Goal: Transaction & Acquisition: Subscribe to service/newsletter

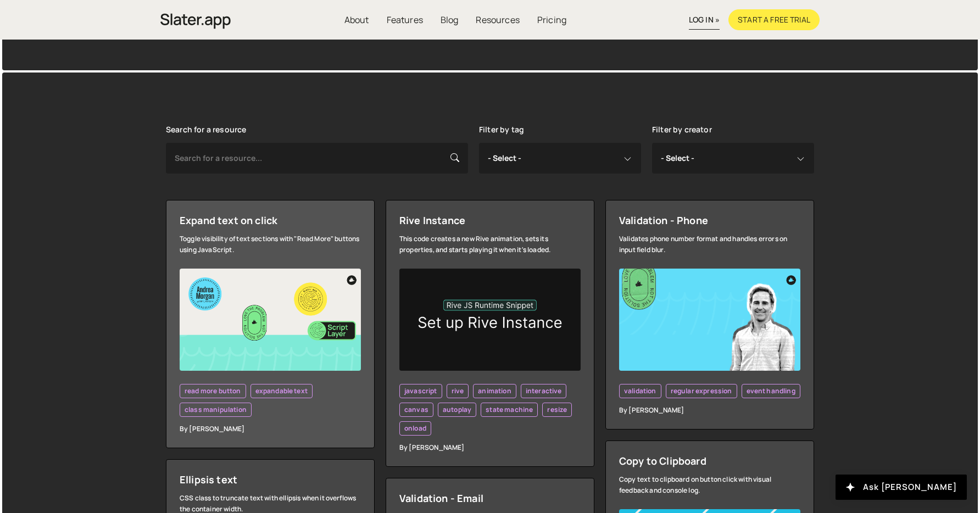
scroll to position [186, 0]
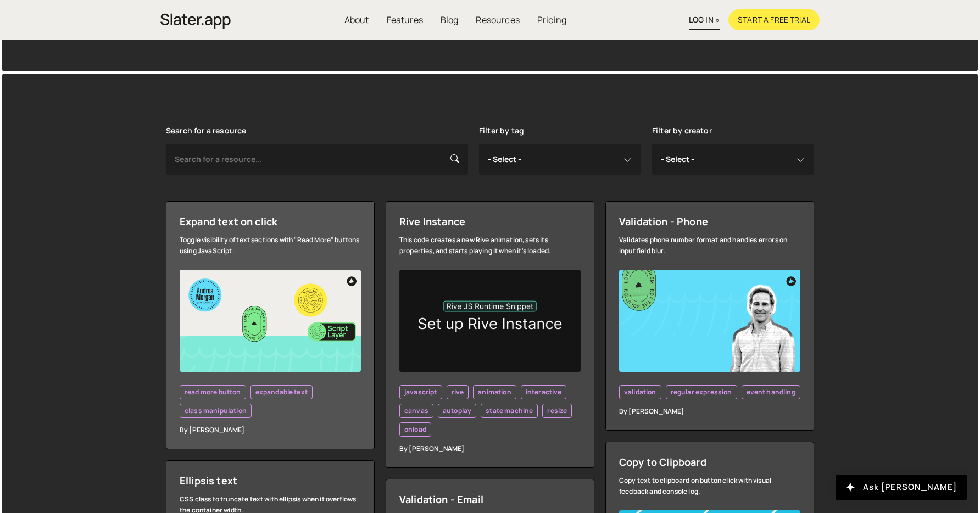
click at [267, 310] on img at bounding box center [270, 321] width 181 height 102
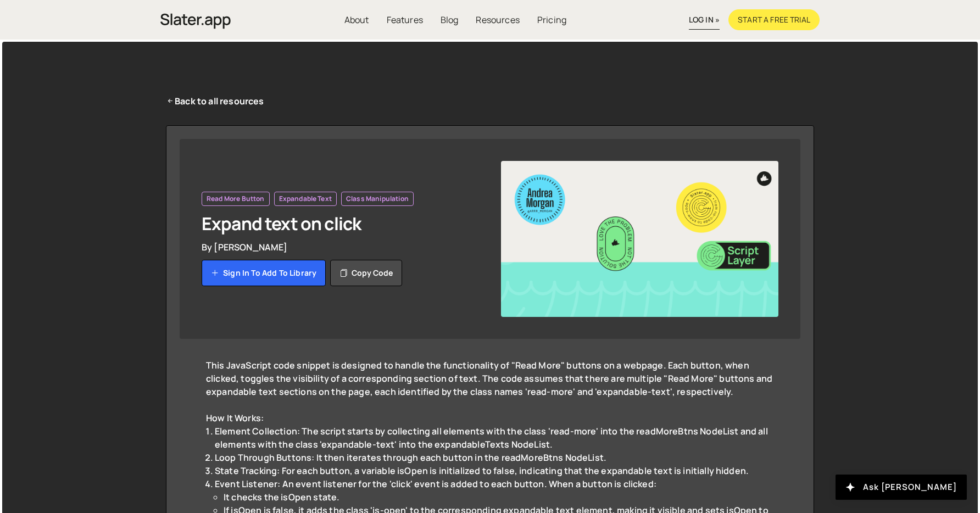
drag, startPoint x: 614, startPoint y: 243, endPoint x: 603, endPoint y: 237, distance: 13.3
click at [614, 243] on img at bounding box center [640, 239] width 278 height 156
drag, startPoint x: 547, startPoint y: 206, endPoint x: 540, endPoint y: 223, distance: 18.5
click at [547, 206] on img at bounding box center [640, 239] width 278 height 156
click at [764, 176] on img at bounding box center [640, 239] width 278 height 156
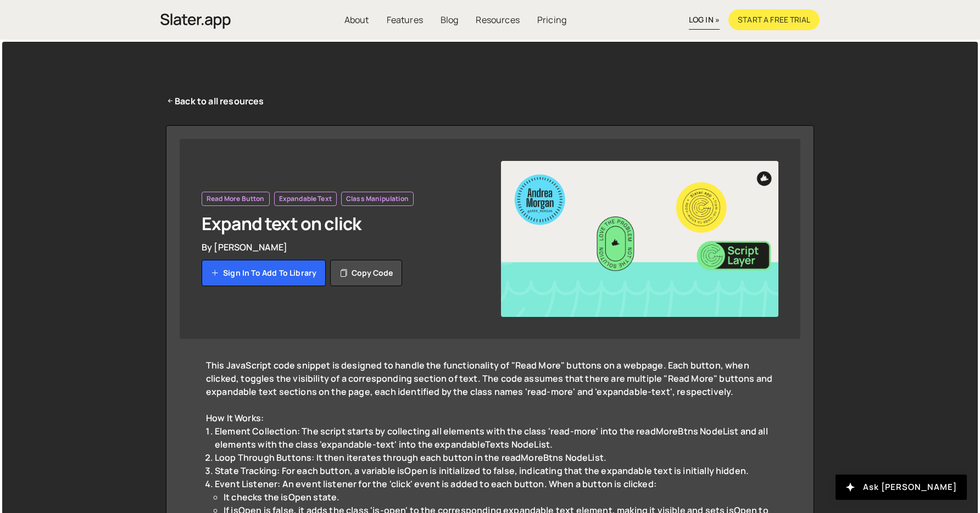
click at [691, 249] on img at bounding box center [640, 239] width 278 height 156
click at [549, 204] on img at bounding box center [640, 239] width 278 height 156
drag, startPoint x: 230, startPoint y: 98, endPoint x: 270, endPoint y: 117, distance: 44.3
click at [230, 98] on link "Back to all resources" at bounding box center [215, 101] width 98 height 13
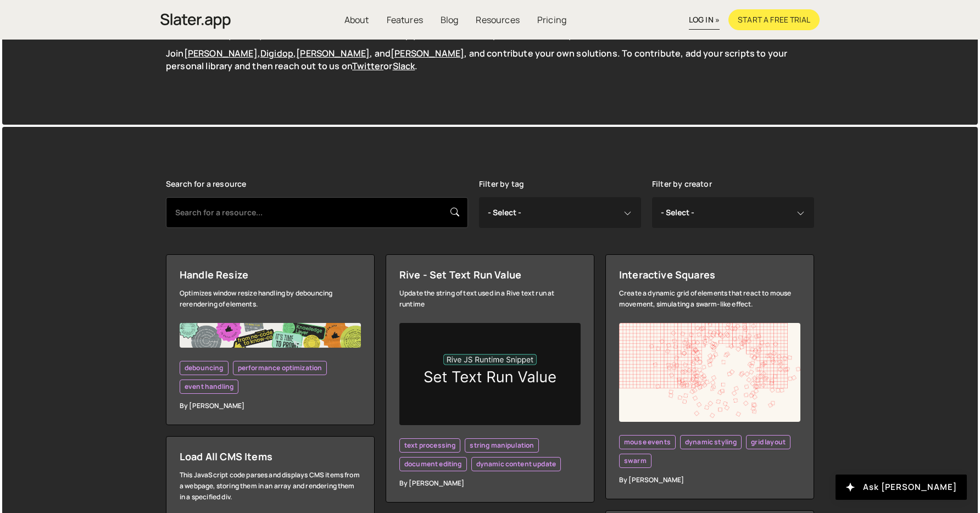
scroll to position [138, 0]
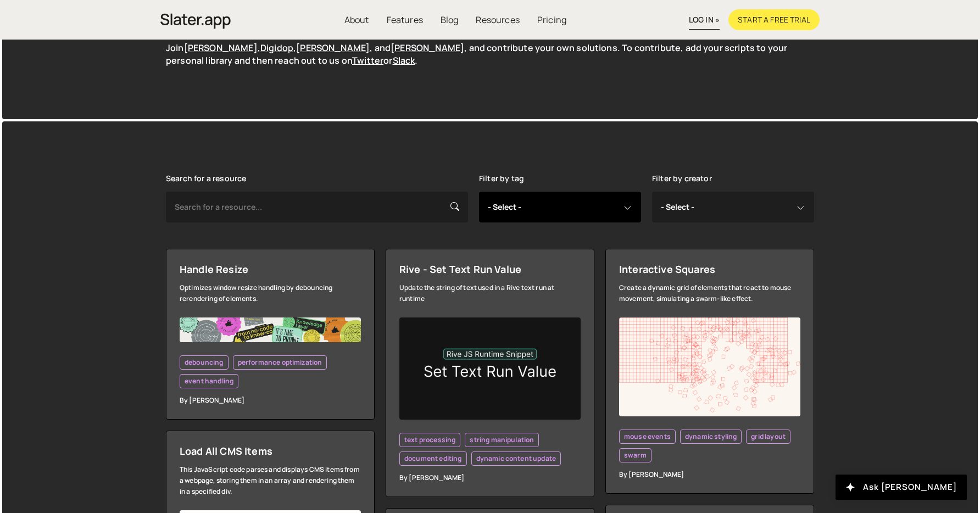
click at [530, 210] on select "- Select - all resources ::selection api american flag animation array filterin…" at bounding box center [560, 207] width 162 height 31
select select "class manipulation"
click at [479, 192] on select "- Select - all resources ::selection api american flag animation array filterin…" at bounding box center [560, 207] width 162 height 31
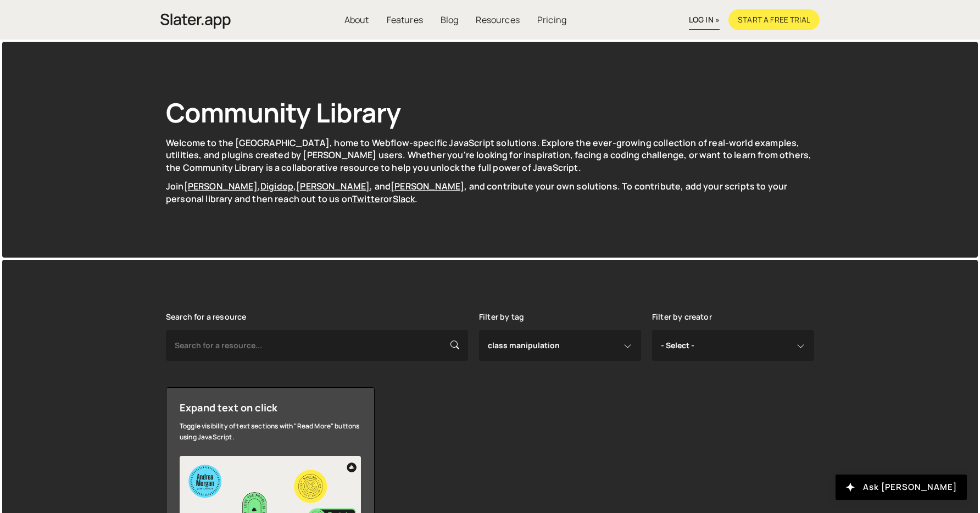
select select "class manipulation"
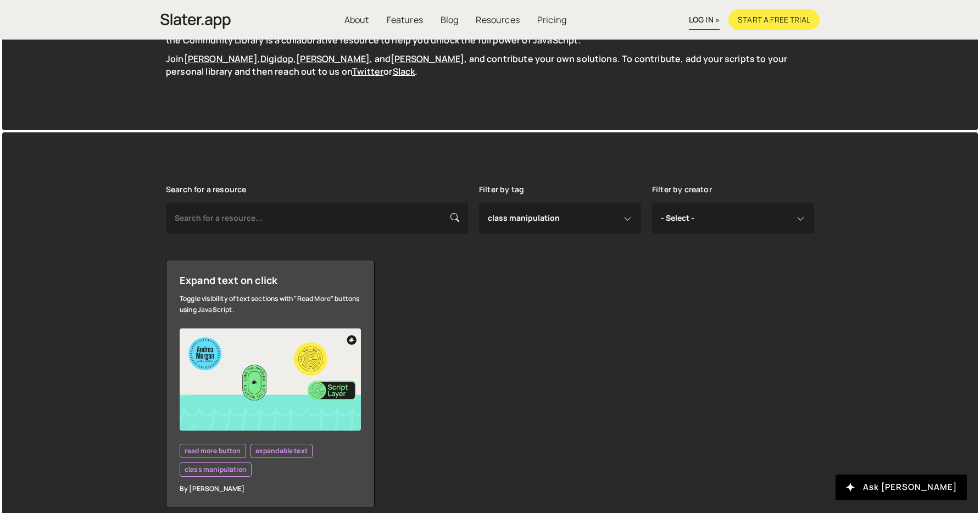
scroll to position [128, 0]
click at [628, 218] on select "- Select - all resources ::selection api american flag animation array filterin…" at bounding box center [560, 217] width 162 height 31
select select
click at [479, 202] on select "- Select - all resources ::selection api american flag animation array filterin…" at bounding box center [560, 217] width 162 height 31
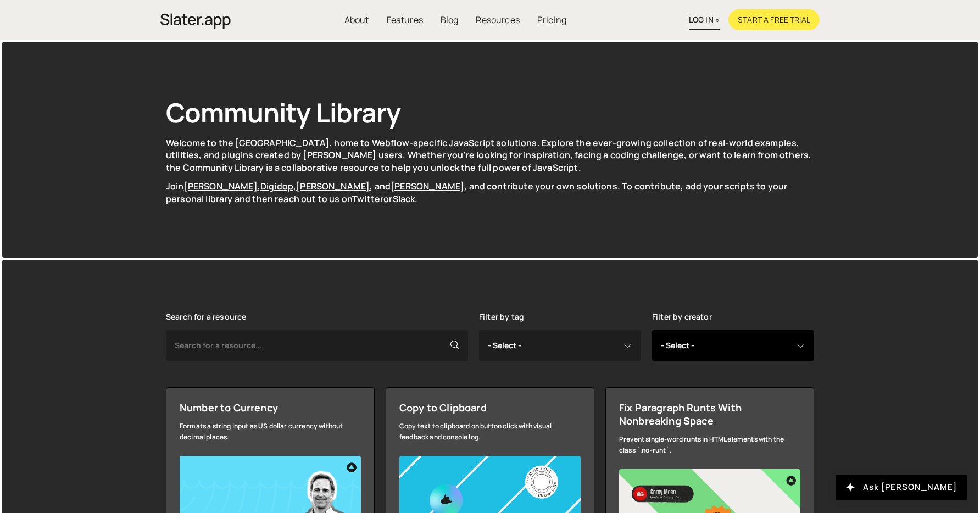
click at [783, 354] on select "- Select - all resources Andrea Morgan Corey Moen Digipop Green Malan Jared Mal…" at bounding box center [733, 345] width 162 height 31
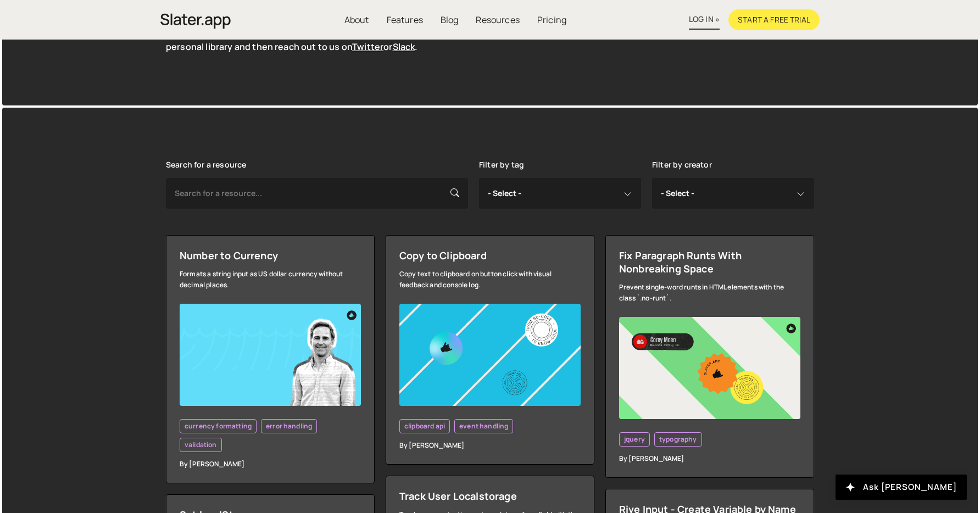
scroll to position [164, 0]
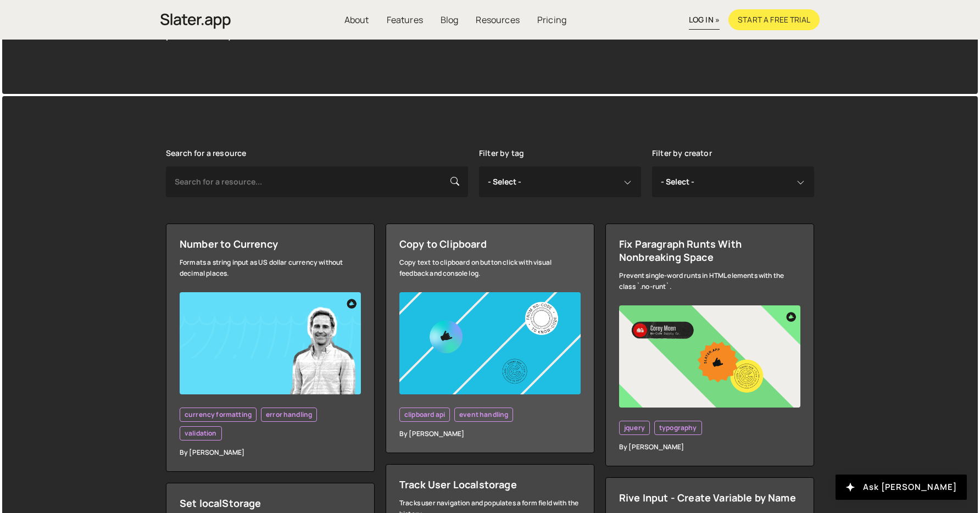
click at [485, 268] on div "Copy text to clipboard on button click with visual feedback and console log." at bounding box center [490, 268] width 181 height 22
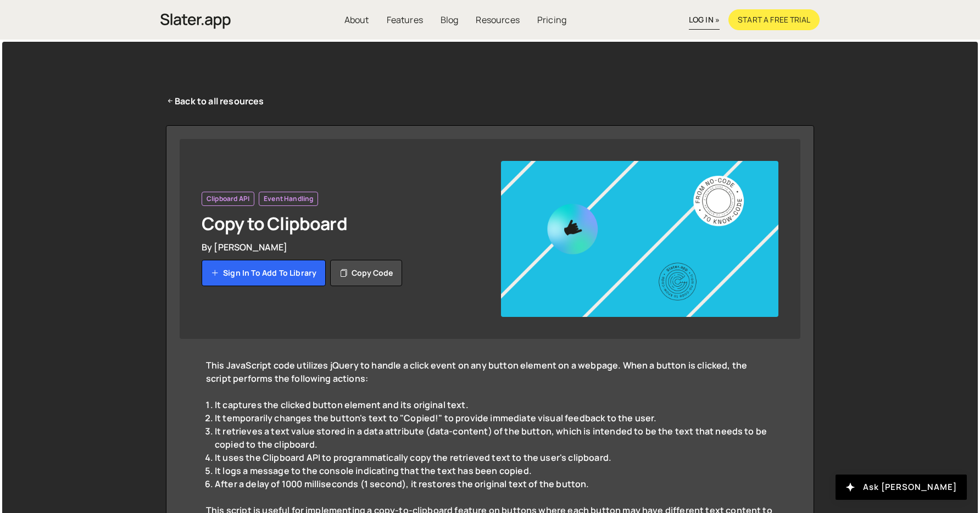
click at [563, 236] on img at bounding box center [640, 239] width 278 height 156
click at [680, 256] on img at bounding box center [640, 239] width 278 height 156
drag, startPoint x: 696, startPoint y: 222, endPoint x: 634, endPoint y: 285, distance: 87.8
click at [695, 223] on img at bounding box center [640, 239] width 278 height 156
click at [368, 19] on link "About" at bounding box center [357, 19] width 45 height 21
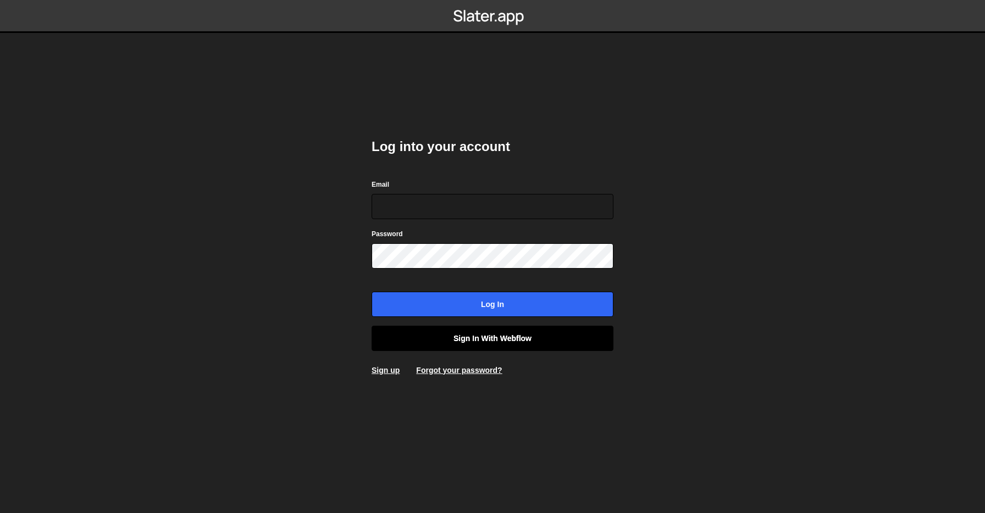
click at [470, 342] on link "Sign in with Webflow" at bounding box center [492, 338] width 242 height 25
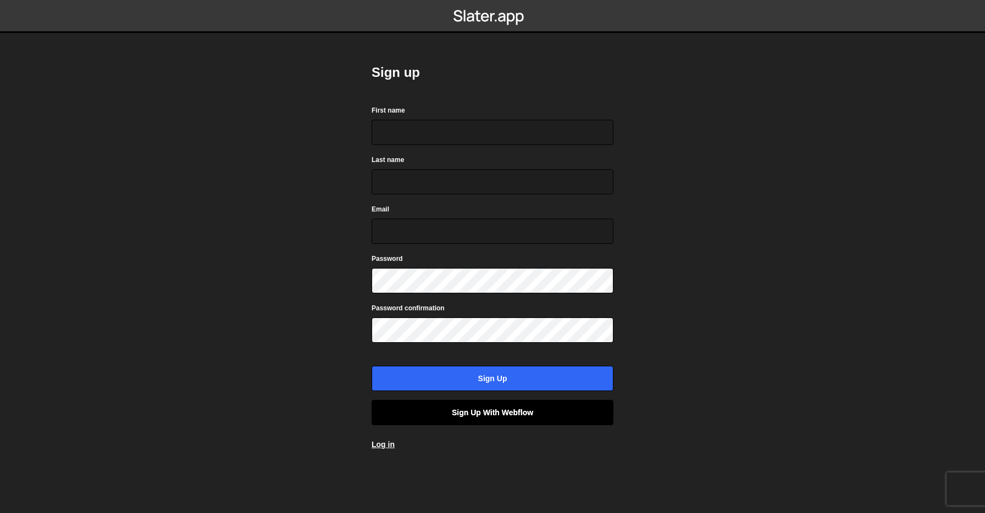
click at [542, 424] on link "Sign up with Webflow" at bounding box center [492, 412] width 242 height 25
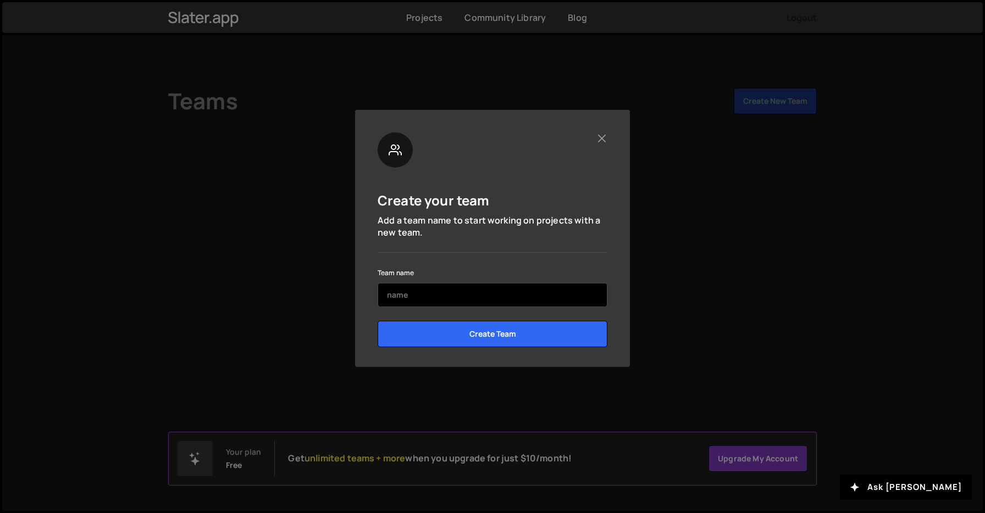
click at [418, 301] on input "text" at bounding box center [493, 295] width 230 height 24
type input "R"
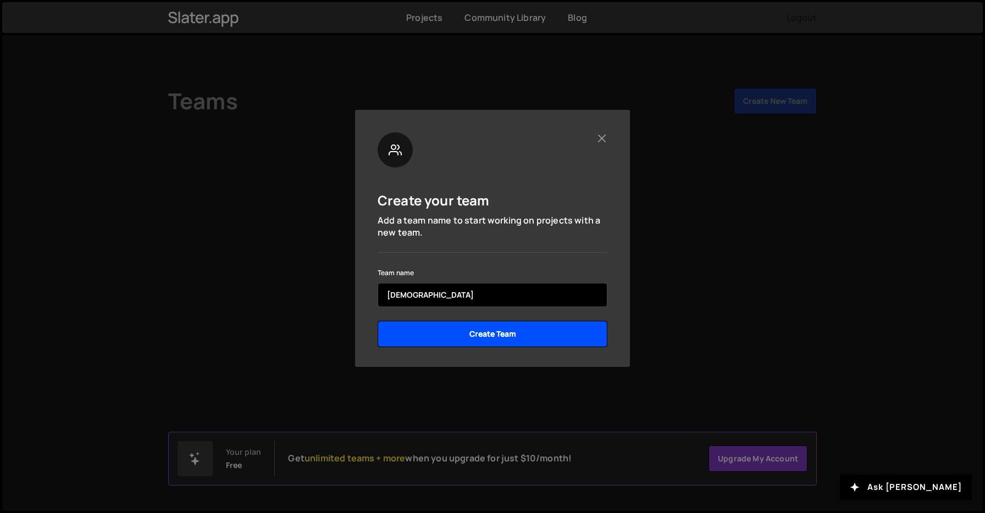
type input "Meetodo"
click at [475, 326] on input "Create Team" at bounding box center [493, 334] width 230 height 26
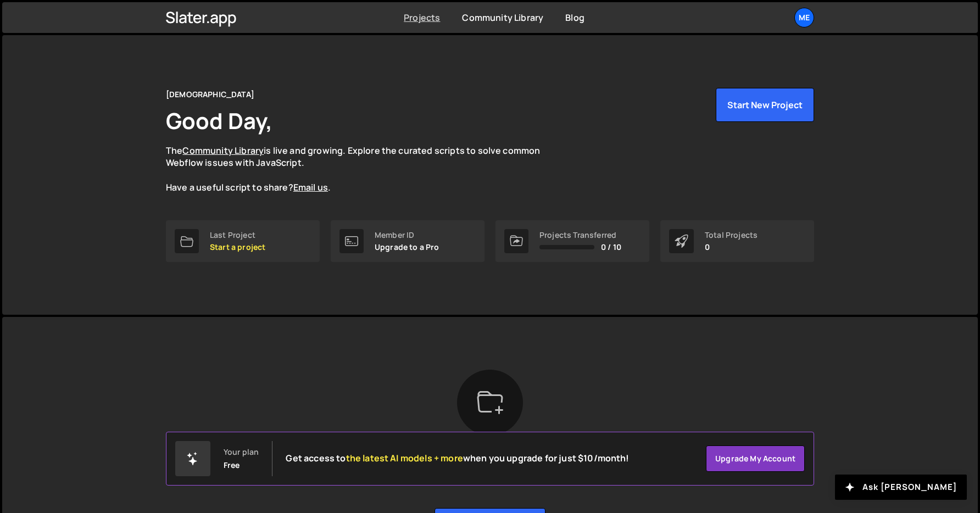
click at [419, 18] on link "Projects" at bounding box center [422, 18] width 36 height 12
click at [526, 19] on link "Community Library" at bounding box center [502, 18] width 81 height 12
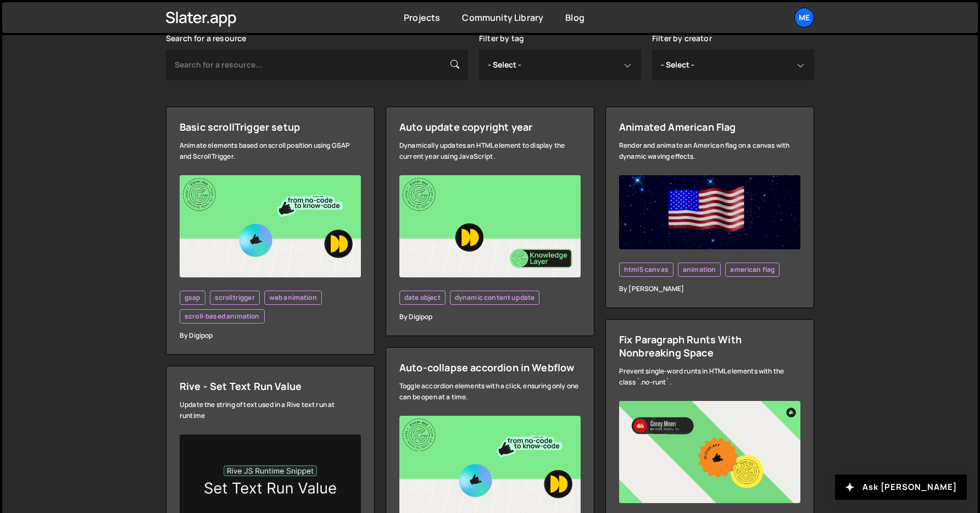
scroll to position [295, 0]
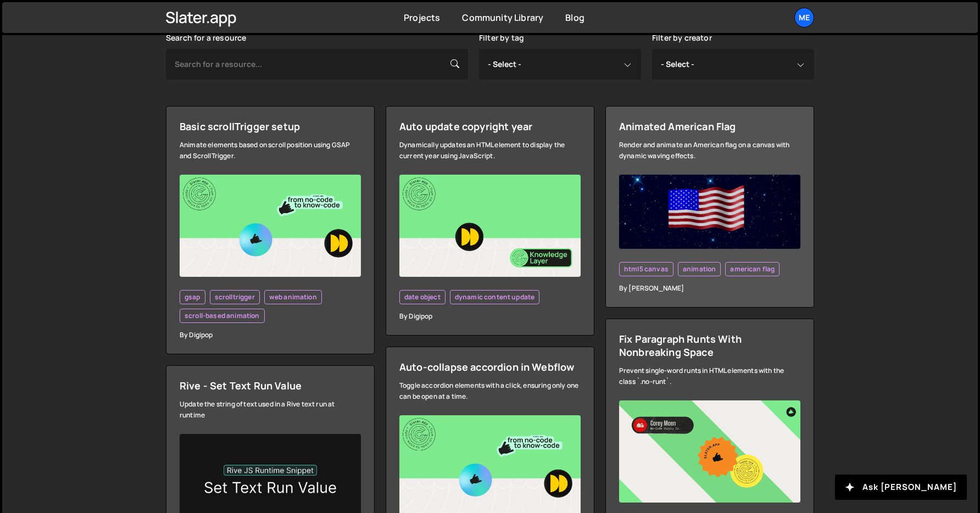
click at [711, 209] on img at bounding box center [709, 212] width 181 height 75
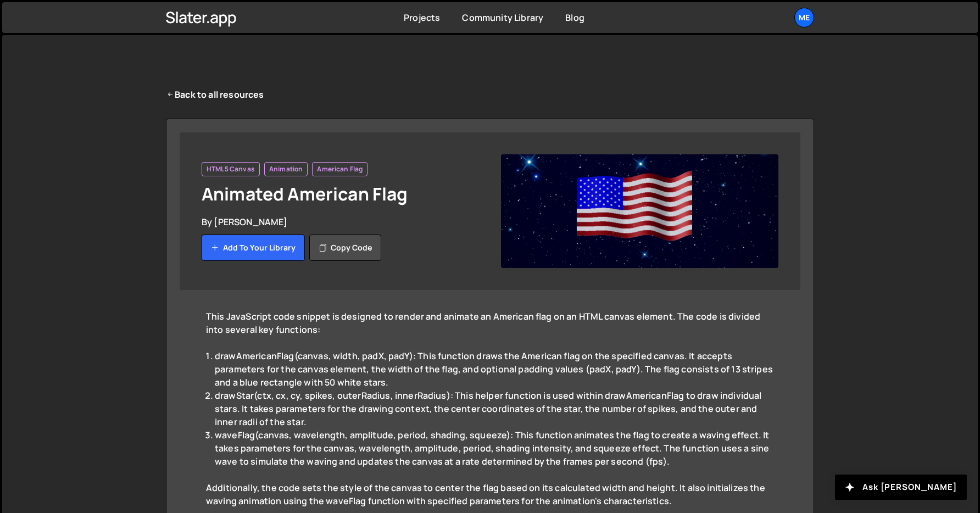
click at [632, 198] on img at bounding box center [640, 211] width 278 height 114
click at [197, 95] on link "Back to all resources" at bounding box center [215, 94] width 98 height 13
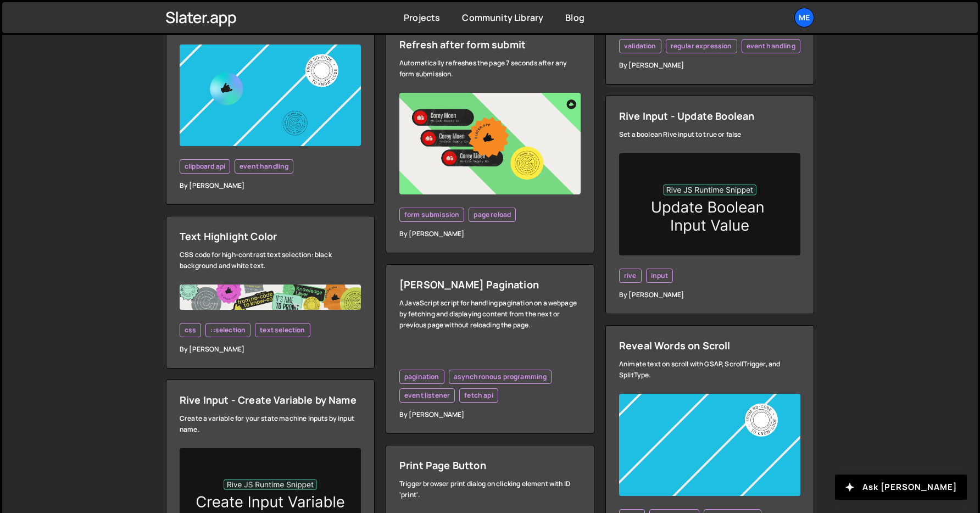
scroll to position [2033, 0]
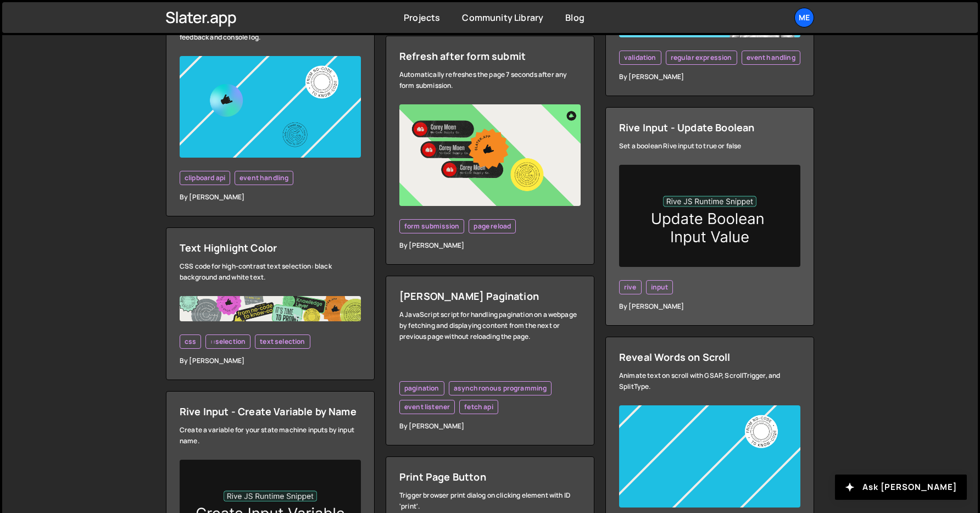
click at [730, 230] on img at bounding box center [709, 216] width 181 height 102
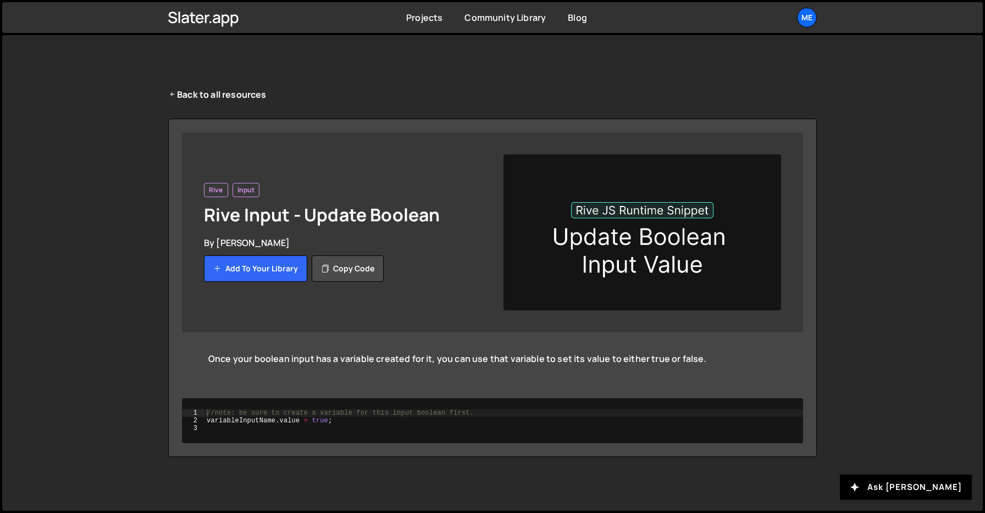
click at [198, 34] on nav "Projects Community Library Blog Me Projects Your Teams Account Upgrade Logout" at bounding box center [492, 17] width 985 height 35
